Goal: Check status: Check status

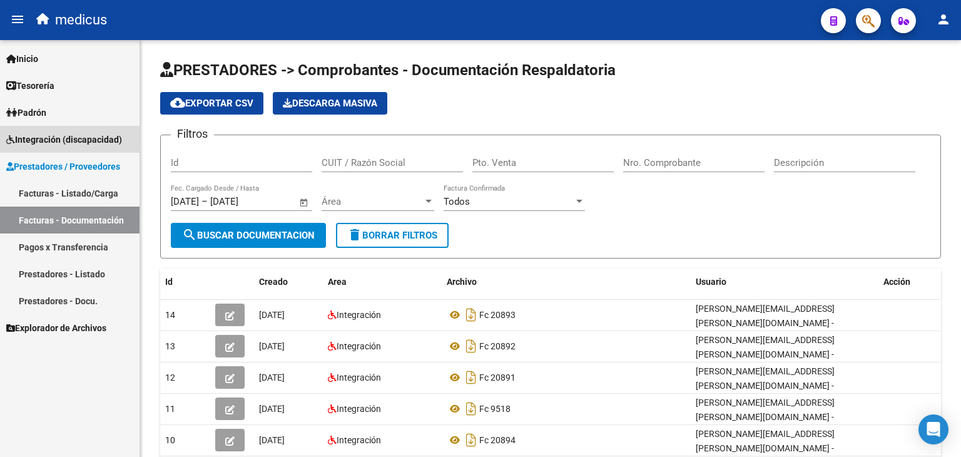
click at [95, 141] on span "Integración (discapacidad)" at bounding box center [64, 140] width 116 height 14
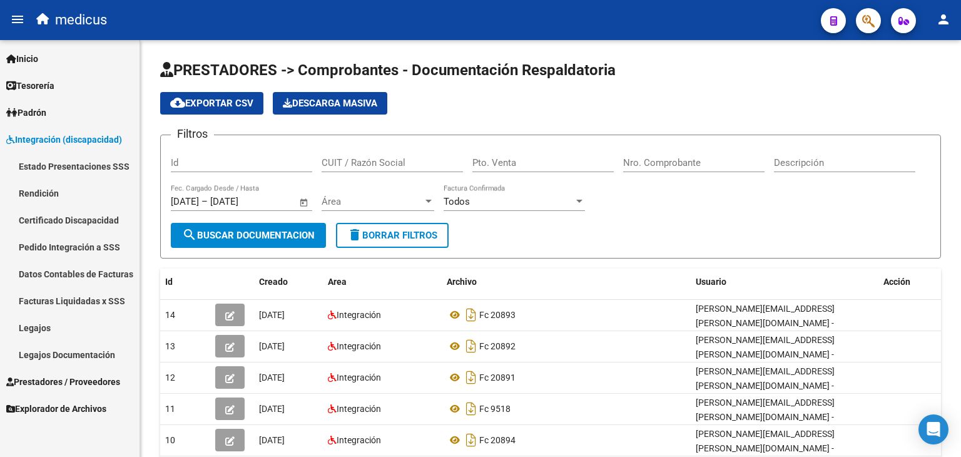
click at [89, 298] on link "Facturas Liquidadas x SSS" at bounding box center [70, 300] width 140 height 27
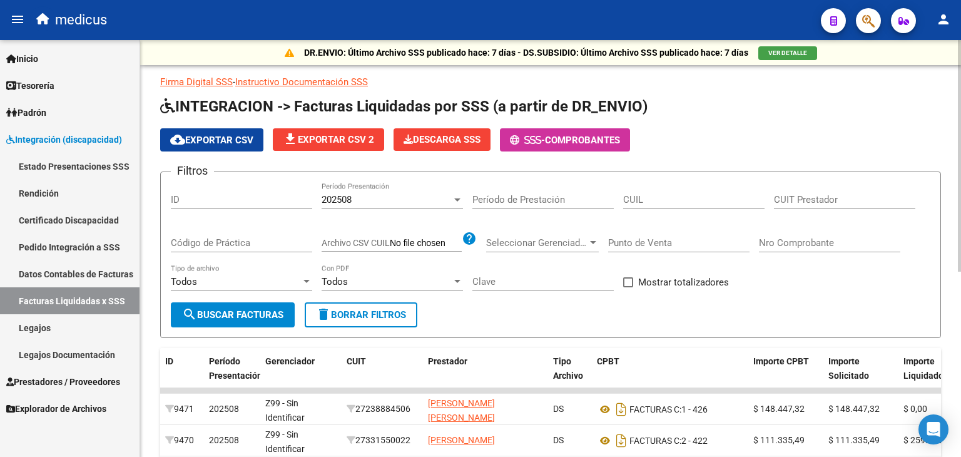
click at [439, 198] on div "202508" at bounding box center [387, 199] width 130 height 11
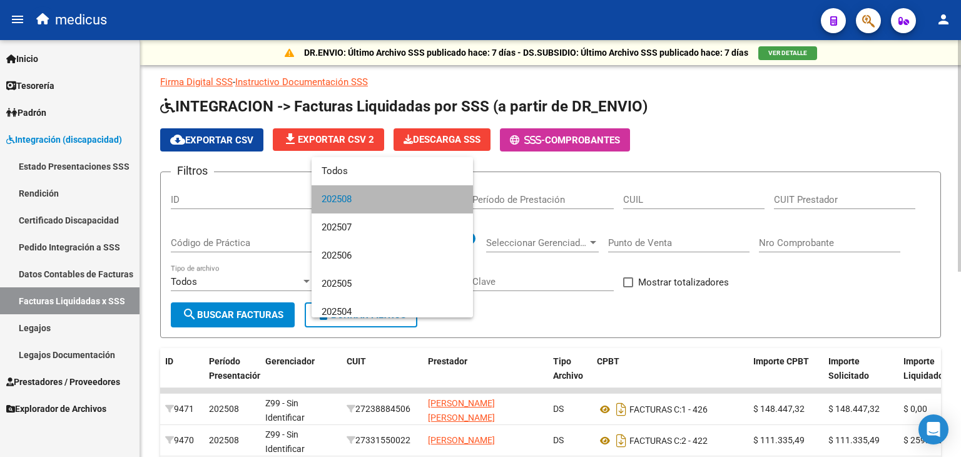
click at [439, 198] on span "202508" at bounding box center [392, 199] width 141 height 28
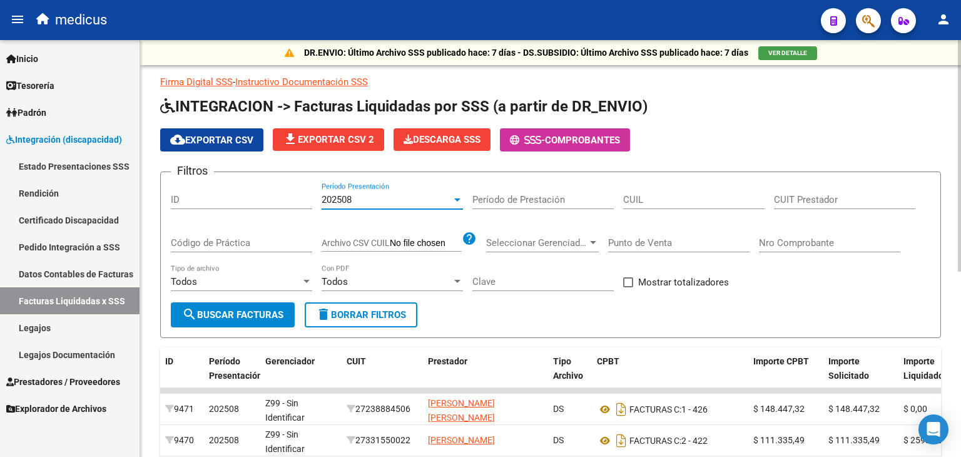
click at [349, 285] on div "Todos" at bounding box center [387, 281] width 130 height 11
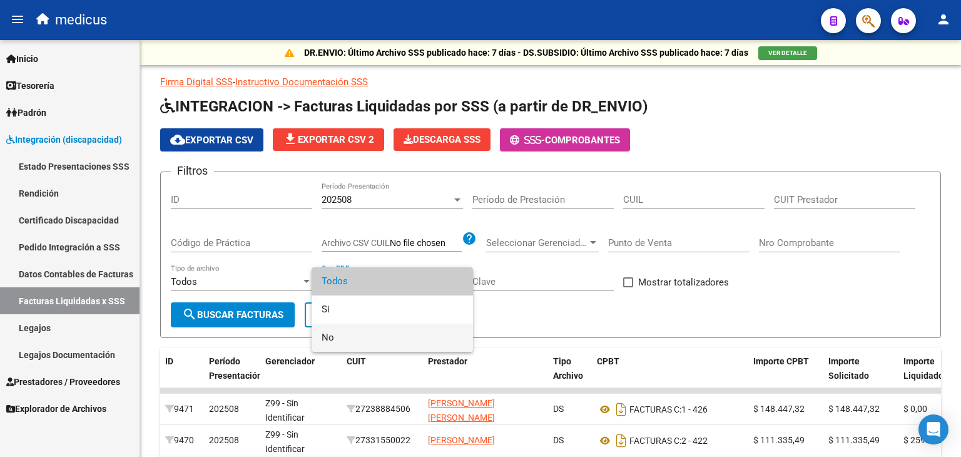
click at [350, 338] on span "No" at bounding box center [392, 337] width 141 height 28
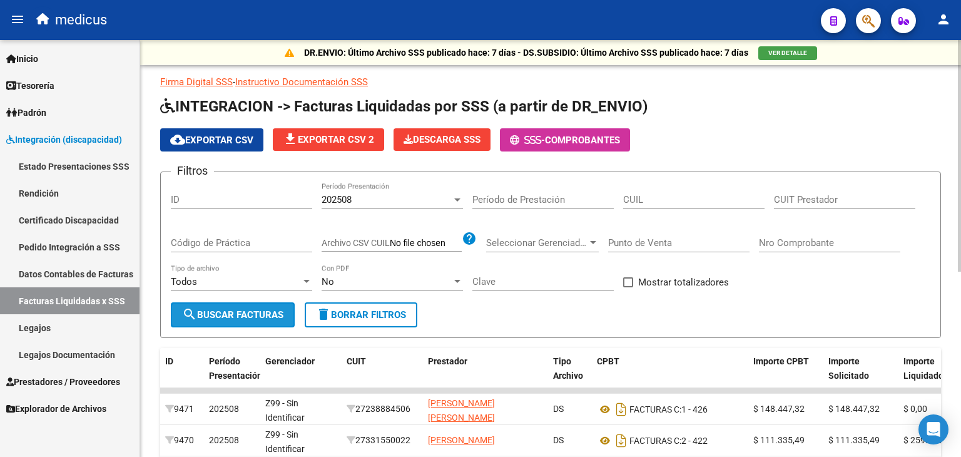
click at [235, 321] on button "search Buscar Facturas" at bounding box center [233, 314] width 124 height 25
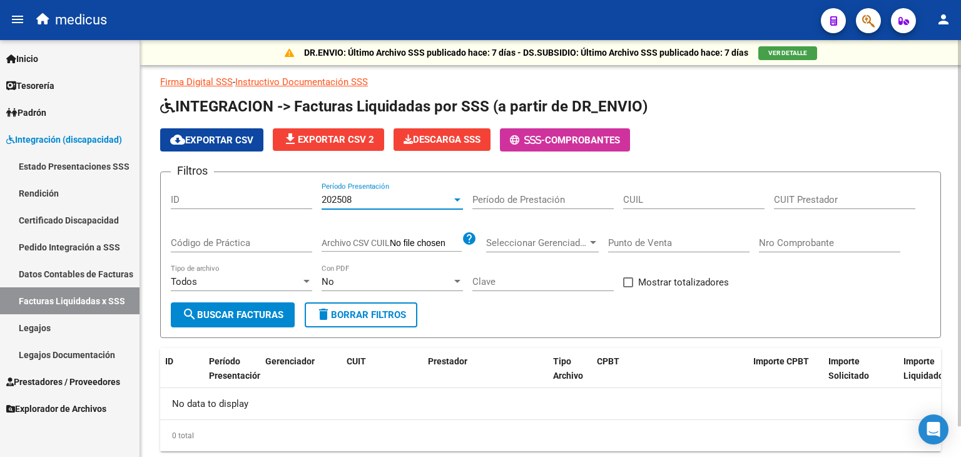
click at [454, 204] on div "202508" at bounding box center [392, 199] width 141 height 11
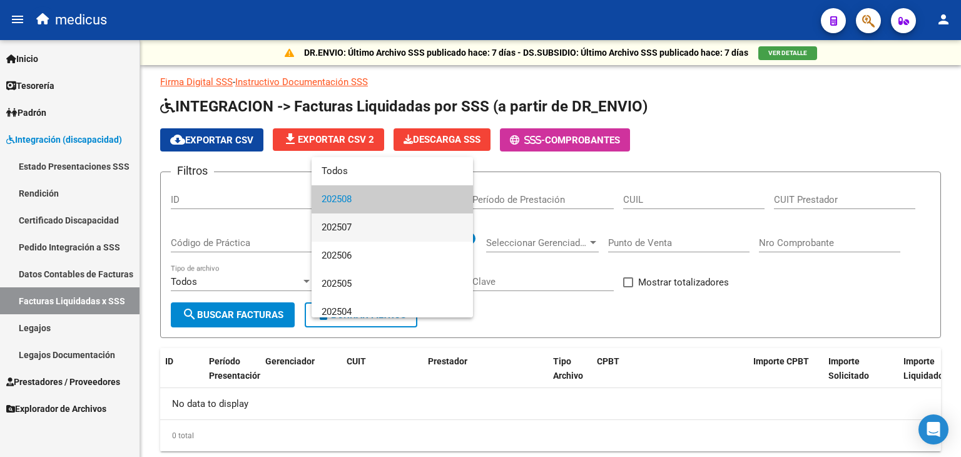
click at [420, 229] on span "202507" at bounding box center [392, 227] width 141 height 28
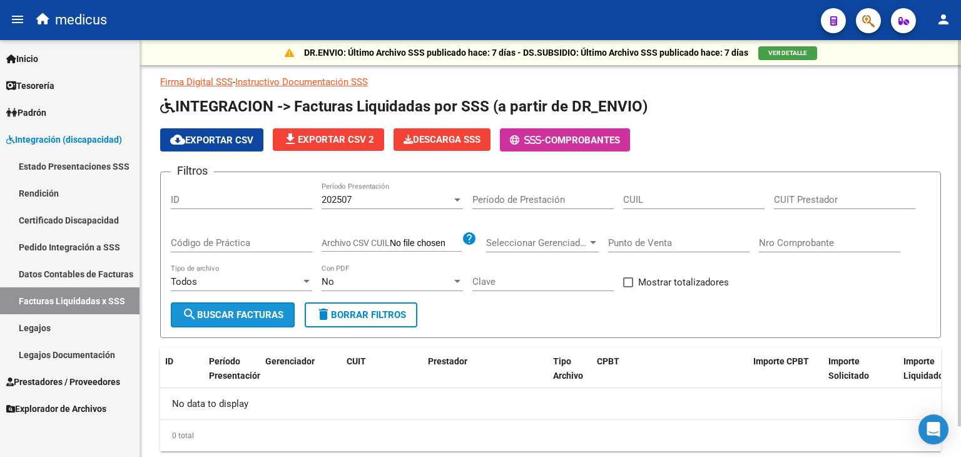
click at [273, 315] on span "search Buscar Facturas" at bounding box center [232, 314] width 101 height 11
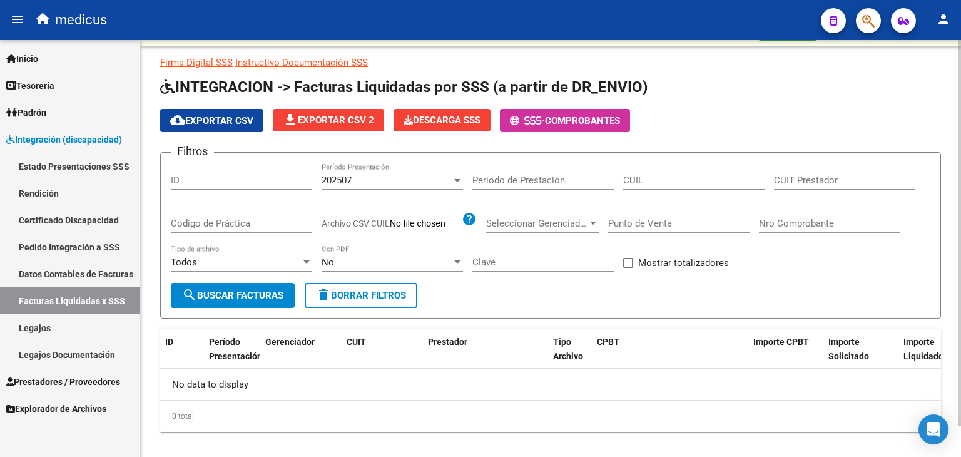
scroll to position [33, 0]
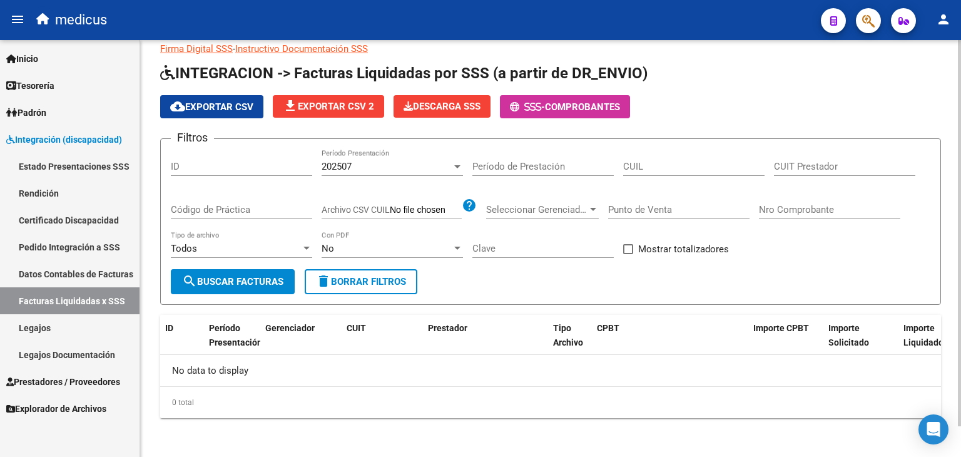
click at [374, 161] on div "202507" at bounding box center [387, 166] width 130 height 11
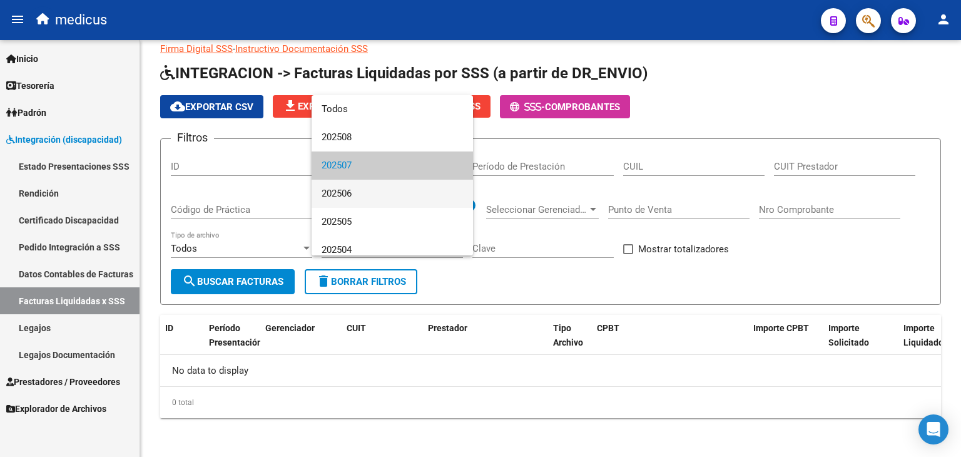
click at [370, 193] on span "202506" at bounding box center [392, 194] width 141 height 28
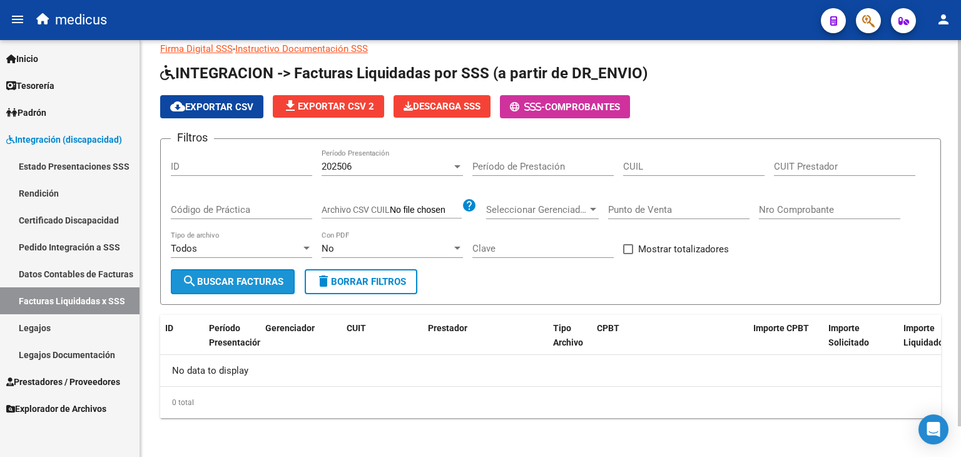
click at [267, 284] on span "search Buscar Facturas" at bounding box center [232, 281] width 101 height 11
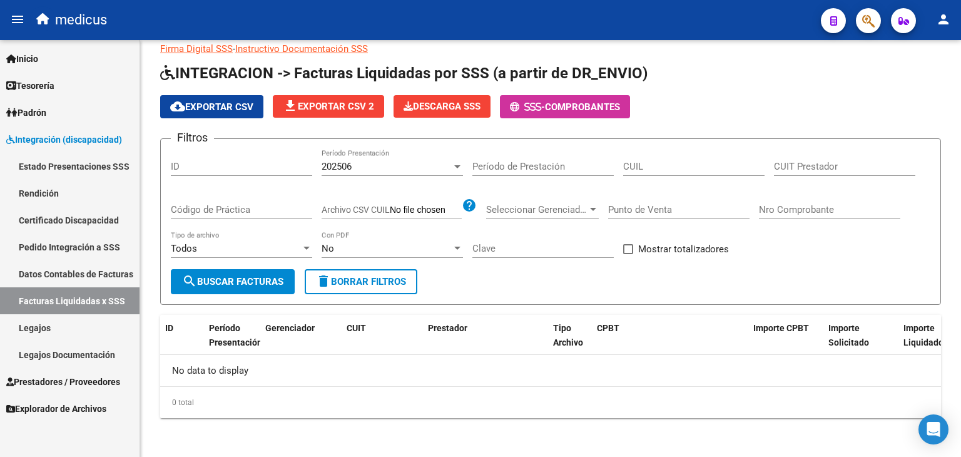
click at [34, 141] on span "Integración (discapacidad)" at bounding box center [64, 140] width 116 height 14
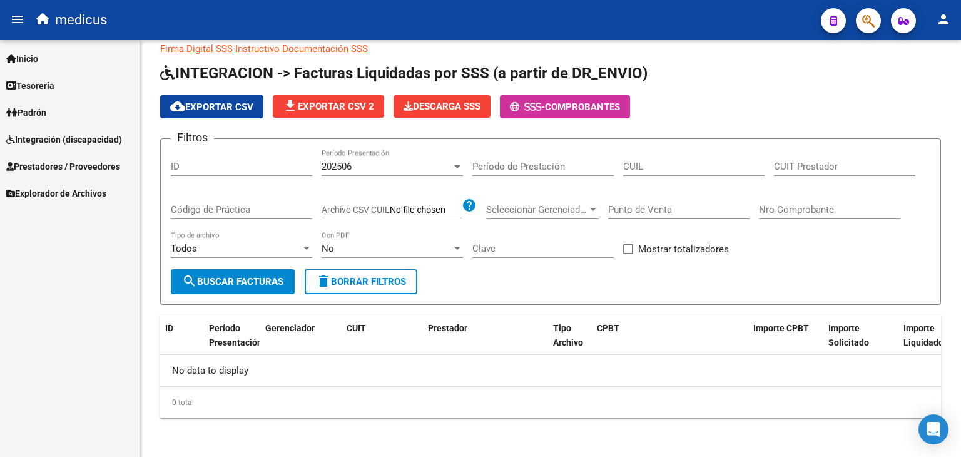
click at [62, 140] on span "Integración (discapacidad)" at bounding box center [64, 140] width 116 height 14
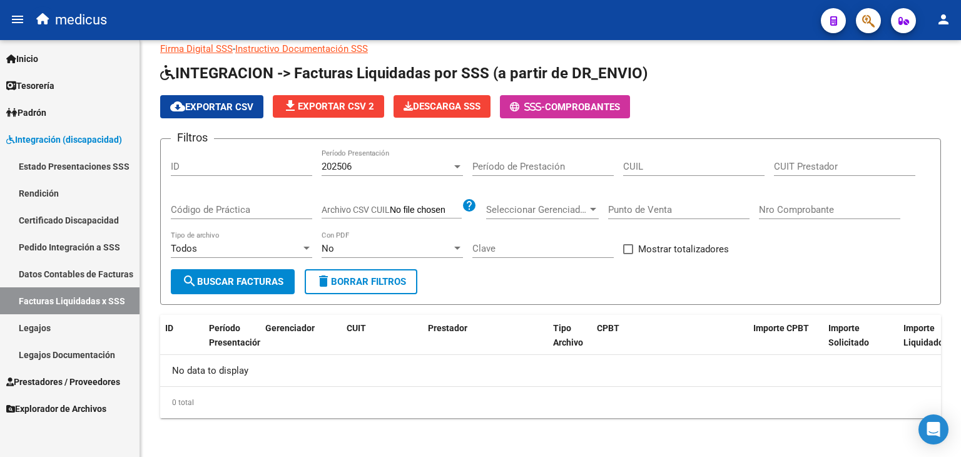
click at [54, 191] on link "Rendición" at bounding box center [70, 193] width 140 height 27
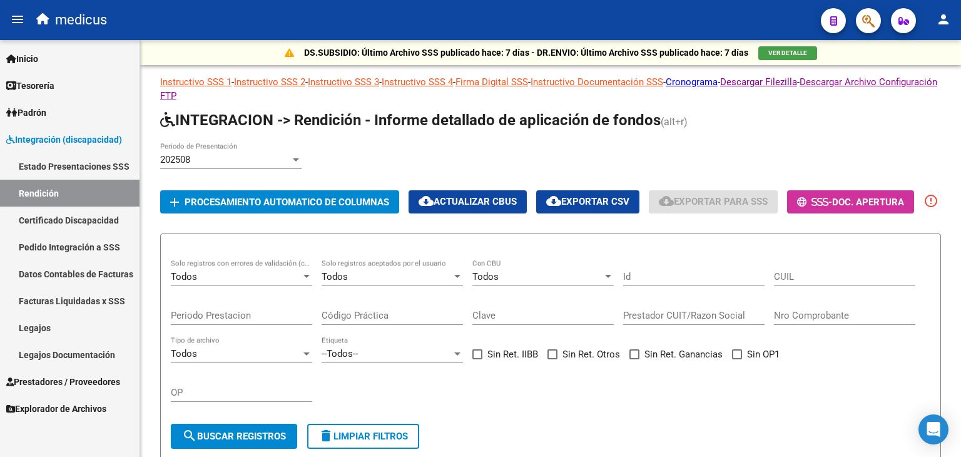
click at [51, 352] on link "Legajos Documentación" at bounding box center [70, 354] width 140 height 27
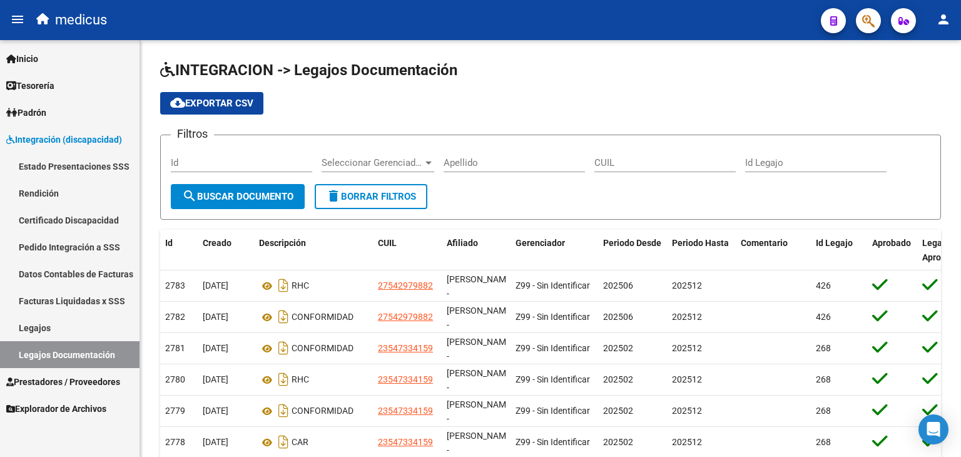
click at [41, 166] on link "Estado Presentaciones SSS" at bounding box center [70, 166] width 140 height 27
